Goal: Task Accomplishment & Management: Complete application form

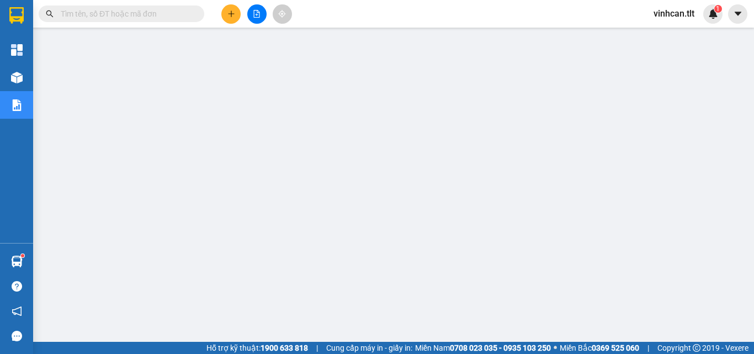
click at [157, 13] on input "text" at bounding box center [126, 14] width 130 height 12
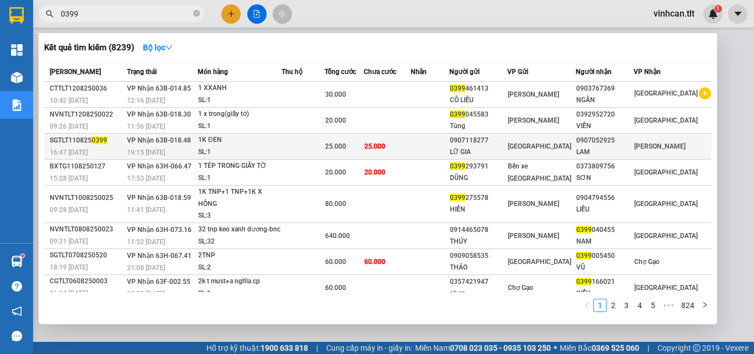
type input "0399"
click at [495, 145] on div "0907118277" at bounding box center [478, 141] width 57 height 12
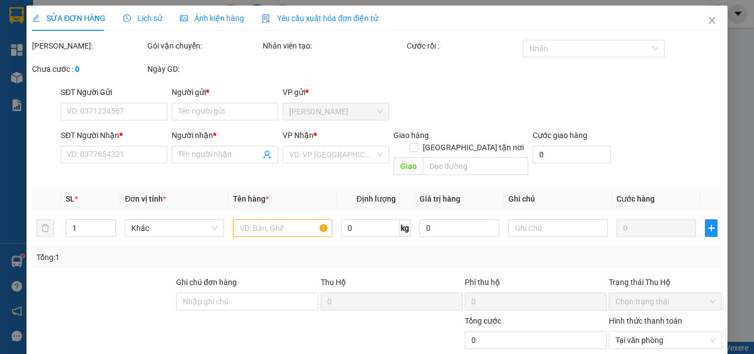
type input "0907118277"
type input "LỮ GIA"
type input "0907052925"
type input "LAM"
type input "25.000"
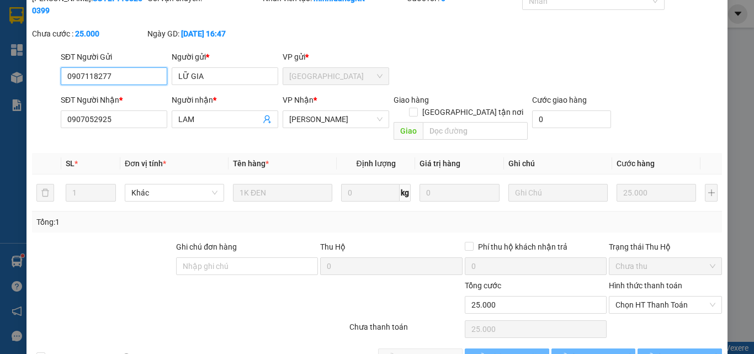
scroll to position [55, 0]
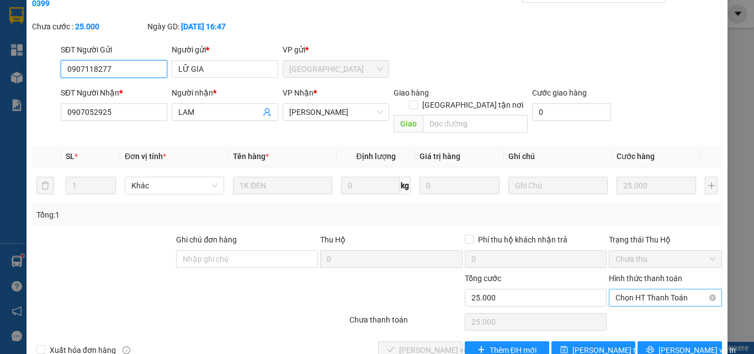
click at [649, 289] on div "Chọn HT Thanh Toán" at bounding box center [665, 298] width 113 height 18
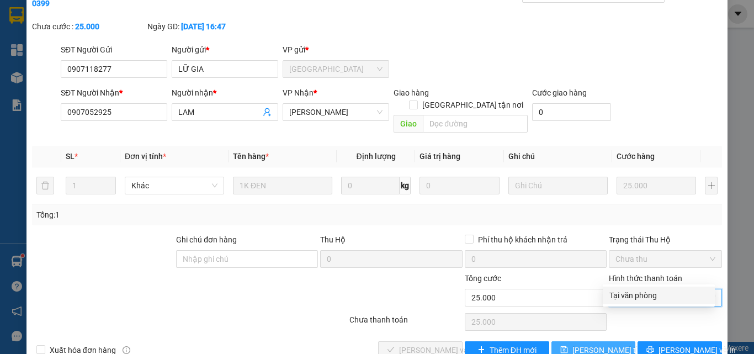
drag, startPoint x: 643, startPoint y: 295, endPoint x: 547, endPoint y: 316, distance: 98.3
click at [643, 297] on div "Tại văn phòng" at bounding box center [659, 295] width 99 height 12
type input "0"
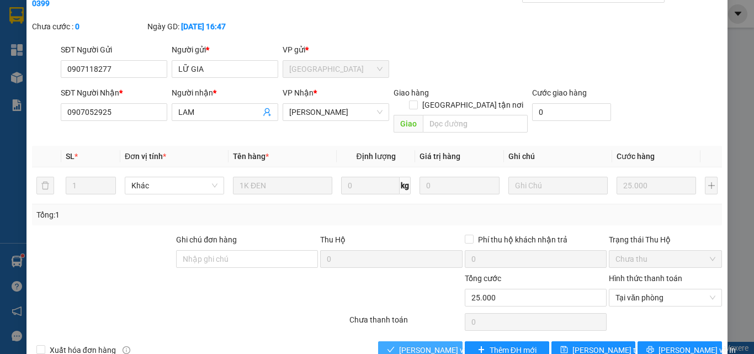
click at [435, 344] on span "[PERSON_NAME] và Giao hàng" at bounding box center [452, 350] width 106 height 12
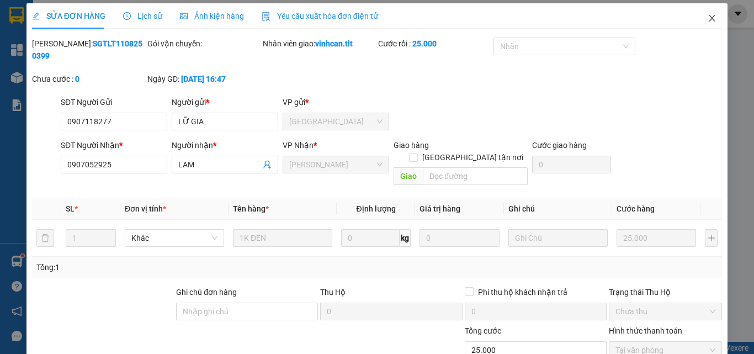
scroll to position [0, 0]
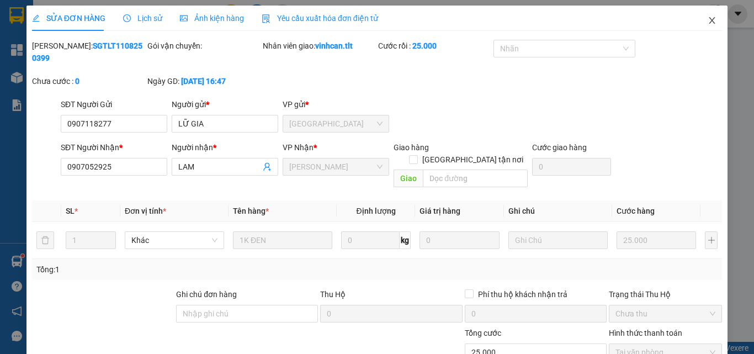
click at [708, 24] on icon "close" at bounding box center [712, 20] width 9 height 9
